Goal: Task Accomplishment & Management: Manage account settings

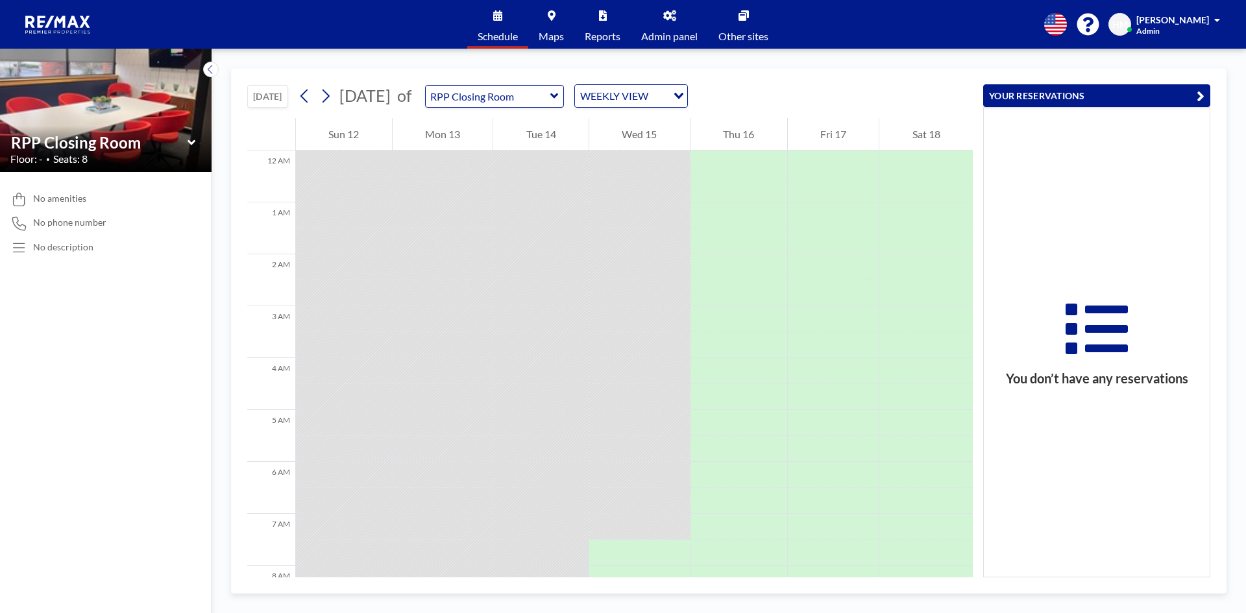
scroll to position [306, 0]
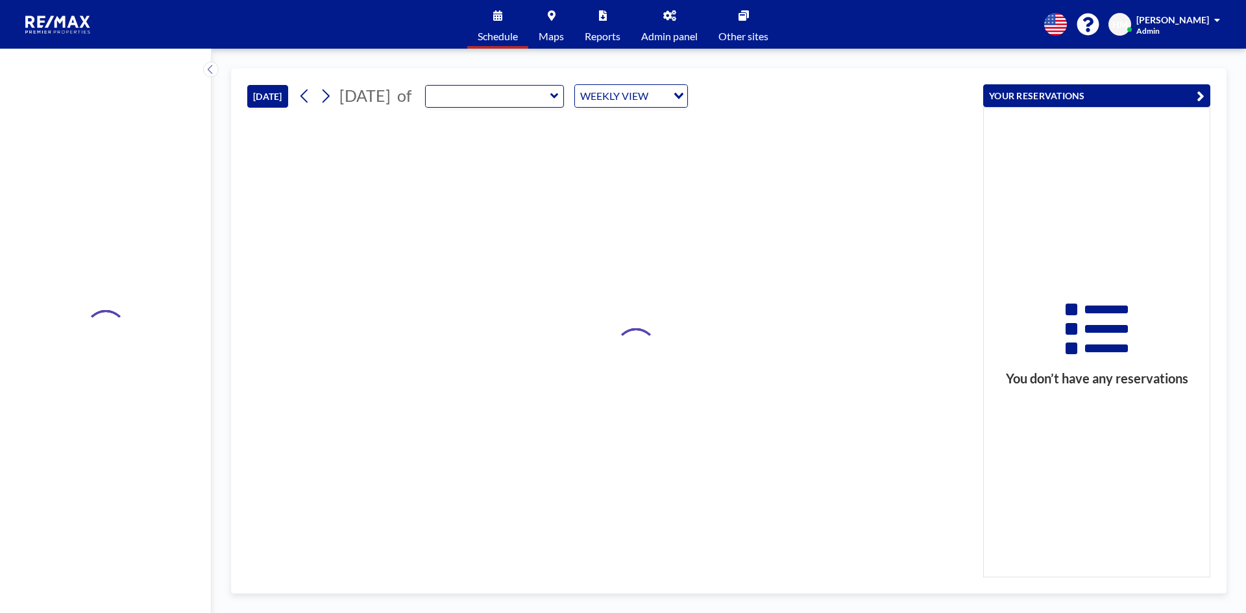
type input "RPP Closing Room"
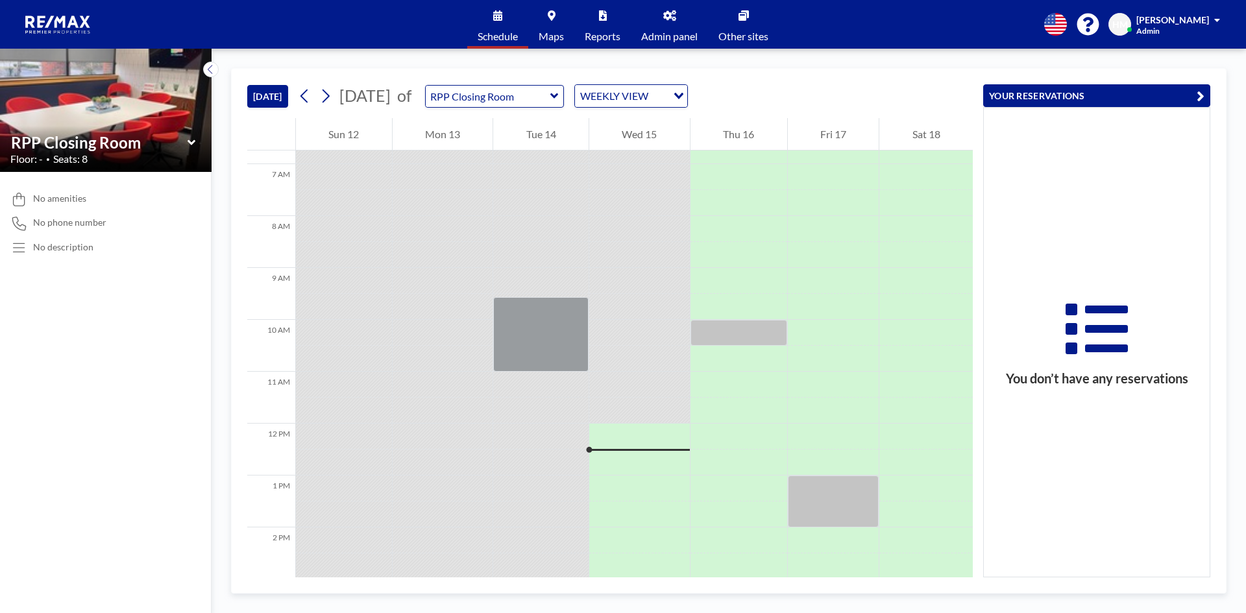
scroll to position [260, 0]
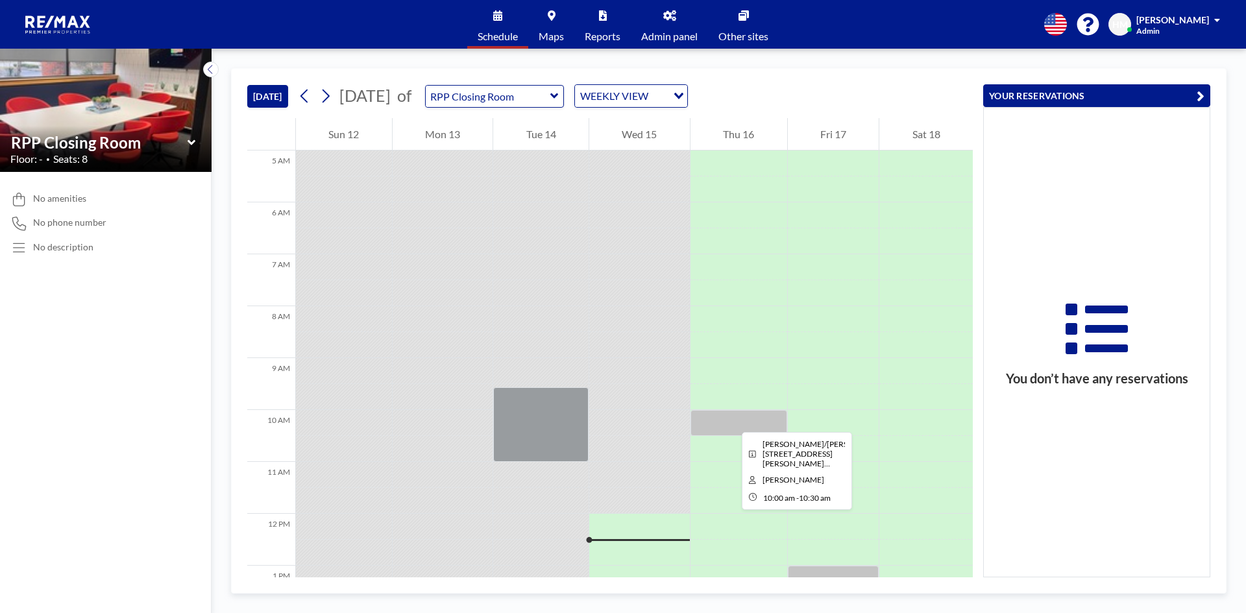
click at [731, 420] on div at bounding box center [738, 423] width 97 height 26
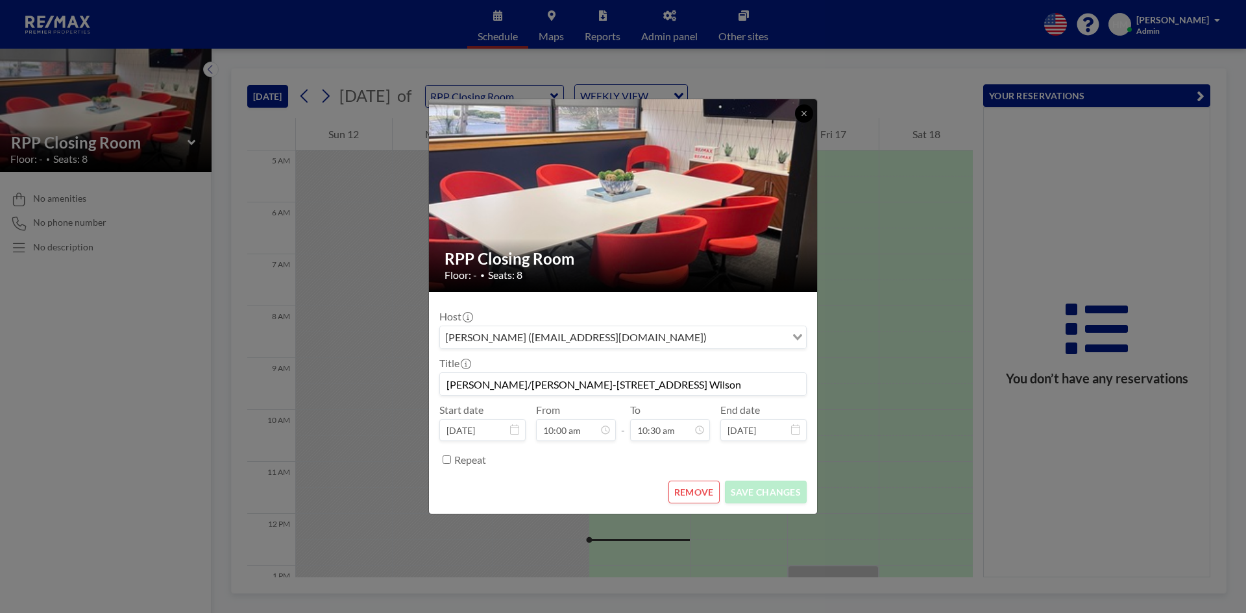
click at [800, 115] on icon at bounding box center [804, 114] width 8 height 8
